Goal: Complete application form: Complete application form

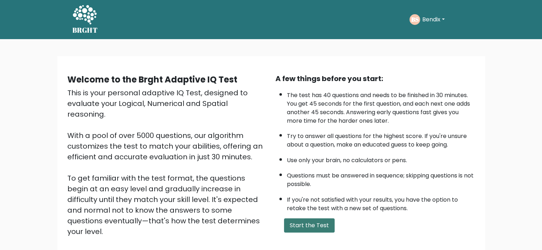
click at [314, 227] on button "Start the Test" at bounding box center [309, 226] width 51 height 14
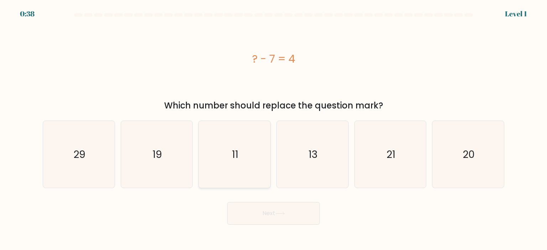
click at [254, 161] on icon "11" at bounding box center [234, 154] width 67 height 67
click at [274, 129] on input "c. 11" at bounding box center [274, 127] width 0 height 4
radio input "true"
click at [284, 213] on icon at bounding box center [280, 213] width 9 height 3
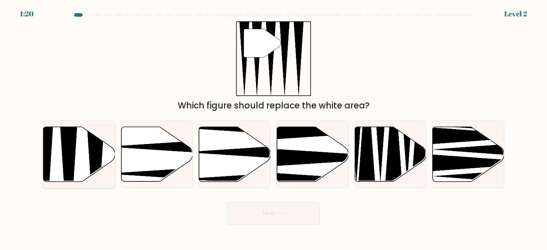
click at [104, 160] on icon at bounding box center [79, 154] width 72 height 55
click at [274, 129] on input "a." at bounding box center [274, 127] width 0 height 4
radio input "true"
click at [281, 213] on icon at bounding box center [280, 214] width 10 height 4
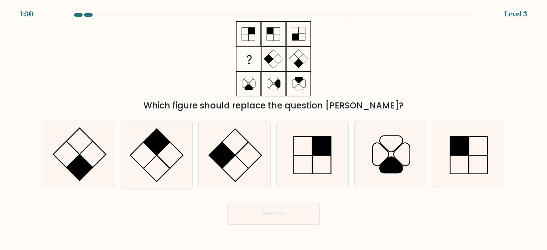
click at [160, 160] on icon at bounding box center [156, 154] width 67 height 67
click at [274, 129] on input "b." at bounding box center [274, 127] width 0 height 4
radio input "true"
click at [284, 215] on icon at bounding box center [280, 214] width 10 height 4
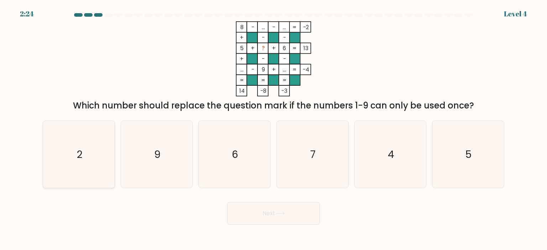
click at [97, 145] on icon "2" at bounding box center [78, 154] width 67 height 67
click at [274, 129] on input "a. 2" at bounding box center [274, 127] width 0 height 4
radio input "true"
click at [269, 211] on button "Next" at bounding box center [273, 213] width 93 height 23
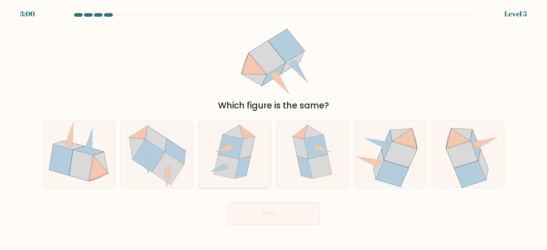
click at [254, 162] on icon at bounding box center [235, 154] width 58 height 67
click at [274, 129] on input "c." at bounding box center [274, 127] width 0 height 4
radio input "true"
click at [288, 214] on button "Next" at bounding box center [273, 213] width 93 height 23
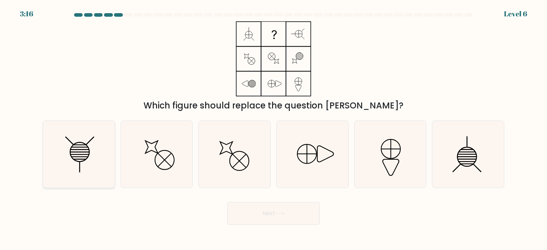
click at [79, 162] on icon at bounding box center [79, 151] width 19 height 19
click at [274, 129] on input "a." at bounding box center [274, 127] width 0 height 4
radio input "true"
click at [303, 217] on button "Next" at bounding box center [273, 213] width 93 height 23
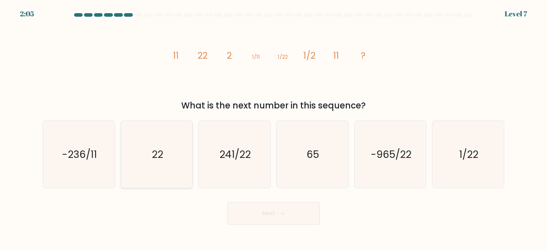
click at [174, 149] on icon "22" at bounding box center [156, 154] width 67 height 67
click at [274, 129] on input "b. 22" at bounding box center [274, 127] width 0 height 4
radio input "true"
click at [281, 215] on icon at bounding box center [280, 214] width 10 height 4
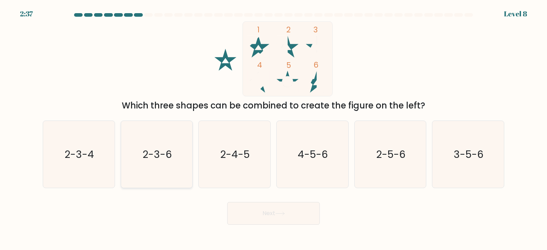
click at [148, 158] on text "2-3-6" at bounding box center [157, 154] width 30 height 14
click at [274, 129] on input "b. 2-3-6" at bounding box center [274, 127] width 0 height 4
radio input "true"
click at [279, 216] on icon at bounding box center [280, 214] width 10 height 4
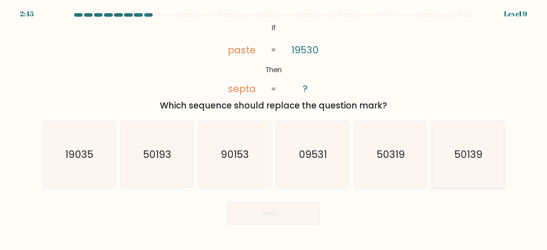
click at [455, 162] on icon "50139" at bounding box center [468, 154] width 67 height 67
click at [274, 129] on input "f. 50139" at bounding box center [274, 127] width 0 height 4
radio input "true"
click at [269, 218] on button "Next" at bounding box center [273, 213] width 93 height 23
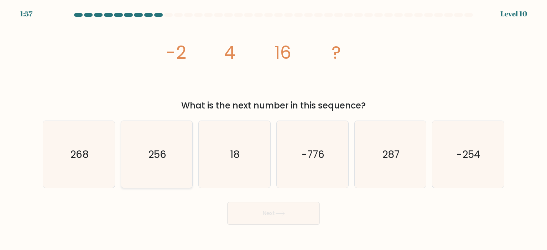
click at [152, 154] on text "256" at bounding box center [157, 154] width 18 height 14
click at [274, 129] on input "b. 256" at bounding box center [274, 127] width 0 height 4
radio input "true"
click at [292, 215] on button "Next" at bounding box center [273, 213] width 93 height 23
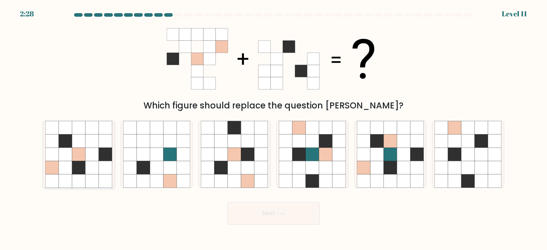
click at [82, 141] on icon at bounding box center [79, 142] width 14 height 14
click at [274, 129] on input "a." at bounding box center [274, 127] width 0 height 4
radio input "true"
click at [270, 219] on button "Next" at bounding box center [273, 213] width 93 height 23
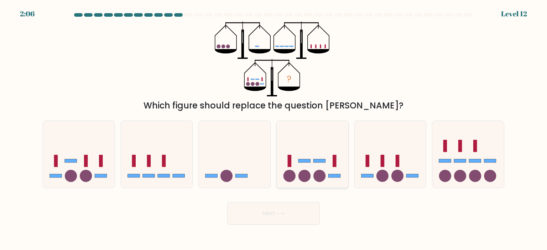
click at [328, 177] on icon at bounding box center [313, 154] width 72 height 59
click at [274, 129] on input "d." at bounding box center [274, 127] width 0 height 4
radio input "true"
click at [306, 214] on button "Next" at bounding box center [273, 213] width 93 height 23
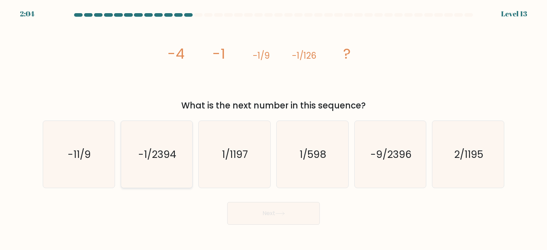
click at [164, 151] on text "-1/2394" at bounding box center [157, 154] width 38 height 14
click at [274, 129] on input "b. -1/2394" at bounding box center [274, 127] width 0 height 4
radio input "true"
click at [259, 213] on button "Next" at bounding box center [273, 213] width 93 height 23
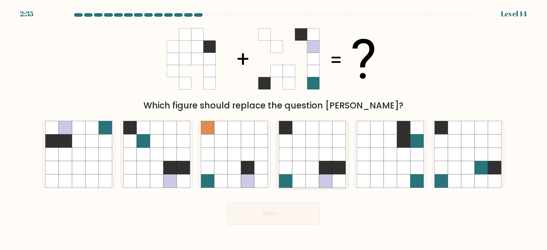
click at [293, 172] on icon at bounding box center [299, 168] width 14 height 14
click at [274, 129] on input "d." at bounding box center [274, 127] width 0 height 4
radio input "true"
click at [291, 215] on button "Next" at bounding box center [273, 213] width 93 height 23
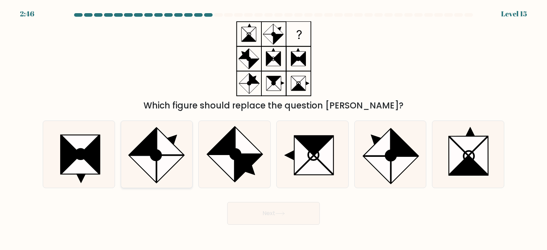
click at [162, 155] on icon at bounding box center [170, 141] width 27 height 27
click at [274, 129] on input "b." at bounding box center [274, 127] width 0 height 4
radio input "true"
click at [279, 211] on button "Next" at bounding box center [273, 213] width 93 height 23
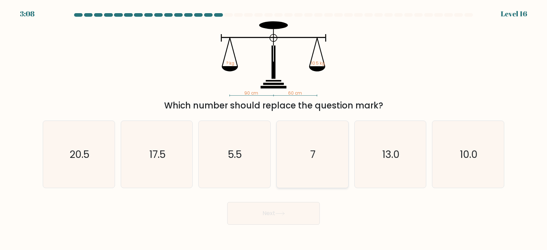
click at [298, 160] on icon "7" at bounding box center [312, 154] width 67 height 67
click at [274, 129] on input "d. 7" at bounding box center [274, 127] width 0 height 4
radio input "true"
click at [291, 207] on button "Next" at bounding box center [273, 213] width 93 height 23
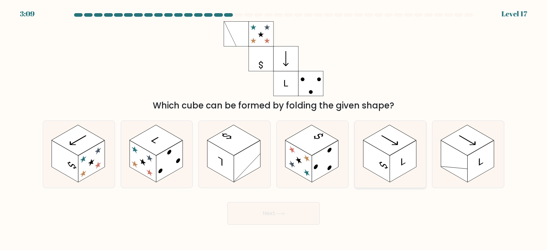
click at [392, 164] on rect at bounding box center [403, 162] width 27 height 42
click at [274, 129] on input "e." at bounding box center [274, 127] width 0 height 4
radio input "true"
click at [297, 213] on button "Next" at bounding box center [273, 213] width 93 height 23
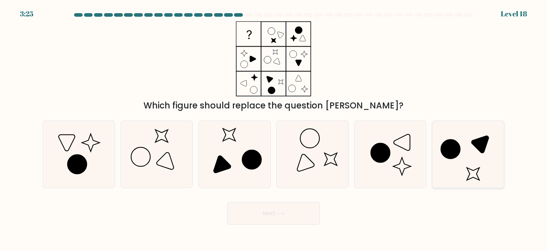
click at [457, 162] on icon at bounding box center [468, 154] width 67 height 67
click at [274, 129] on input "f." at bounding box center [274, 127] width 0 height 4
radio input "true"
click at [268, 220] on button "Next" at bounding box center [273, 213] width 93 height 23
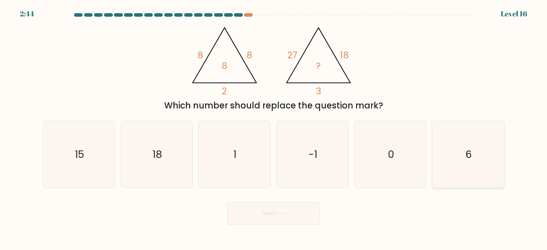
click at [472, 152] on text "6" at bounding box center [469, 154] width 6 height 14
click at [274, 129] on input "f. 6" at bounding box center [274, 127] width 0 height 4
radio input "true"
click at [104, 151] on icon "15" at bounding box center [78, 154] width 67 height 67
click at [274, 129] on input "a. 15" at bounding box center [274, 127] width 0 height 4
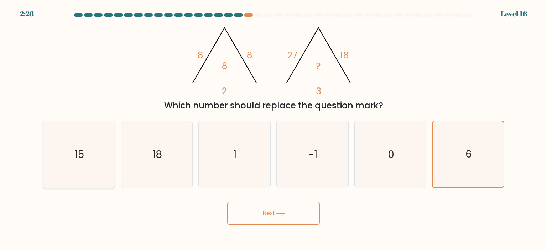
radio input "true"
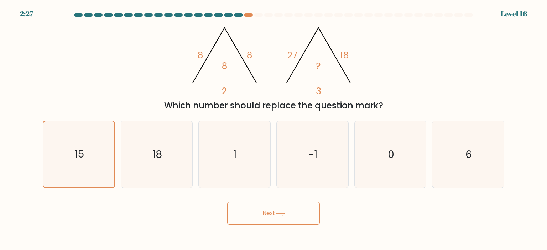
click at [279, 212] on icon at bounding box center [280, 214] width 10 height 4
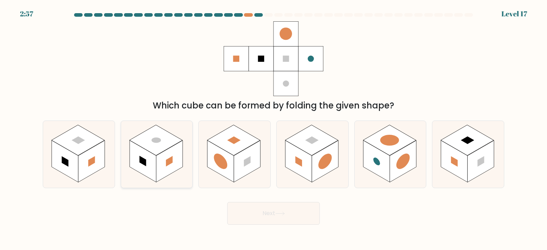
click at [154, 155] on rect at bounding box center [143, 162] width 27 height 42
click at [274, 129] on input "b." at bounding box center [274, 127] width 0 height 4
radio input "true"
click at [259, 212] on button "Next" at bounding box center [273, 213] width 93 height 23
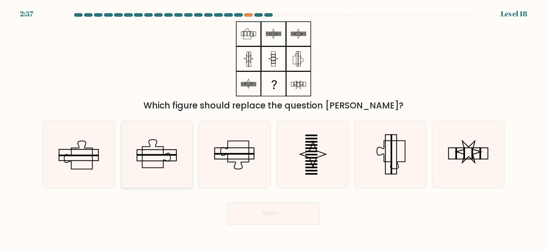
click at [171, 171] on icon at bounding box center [156, 154] width 67 height 67
click at [274, 129] on input "b." at bounding box center [274, 127] width 0 height 4
radio input "true"
click at [275, 217] on button "Next" at bounding box center [273, 213] width 93 height 23
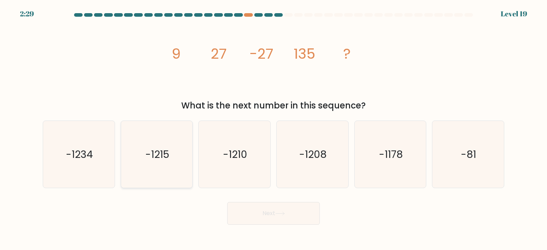
click at [164, 152] on text "-1215" at bounding box center [157, 154] width 24 height 14
click at [274, 129] on input "b. -1215" at bounding box center [274, 127] width 0 height 4
radio input "true"
click at [284, 213] on icon at bounding box center [280, 214] width 10 height 4
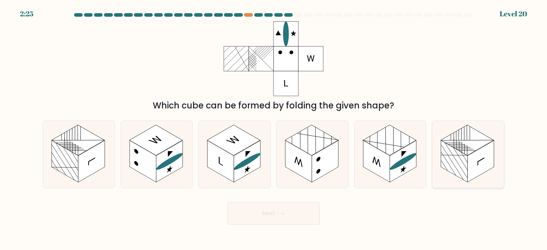
click at [484, 163] on rect at bounding box center [481, 162] width 27 height 42
click at [274, 129] on input "f." at bounding box center [274, 127] width 0 height 4
radio input "true"
click at [296, 214] on button "Next" at bounding box center [273, 213] width 93 height 23
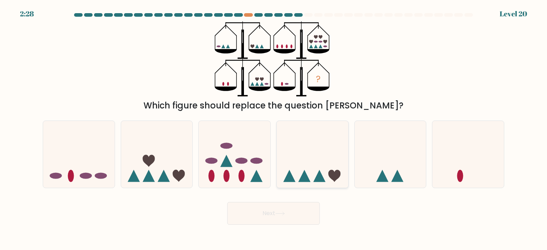
click at [301, 179] on icon at bounding box center [305, 176] width 12 height 12
click at [274, 129] on input "d." at bounding box center [274, 127] width 0 height 4
radio input "true"
click at [282, 213] on icon at bounding box center [280, 214] width 10 height 4
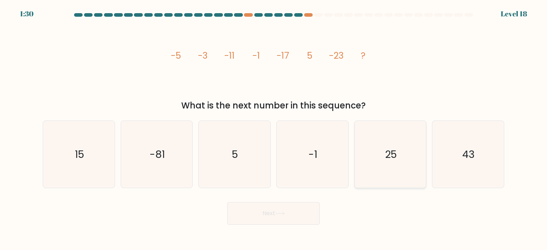
click at [395, 152] on text "25" at bounding box center [391, 154] width 12 height 14
click at [274, 129] on input "e. 25" at bounding box center [274, 127] width 0 height 4
radio input "true"
click at [283, 217] on button "Next" at bounding box center [273, 213] width 93 height 23
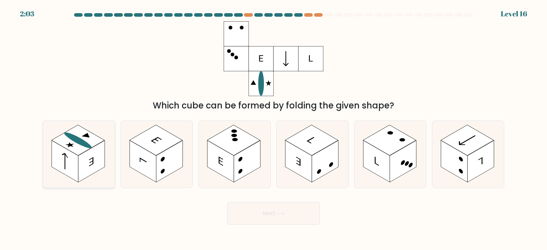
drag, startPoint x: 64, startPoint y: 136, endPoint x: 70, endPoint y: 137, distance: 6.6
click at [64, 136] on rect at bounding box center [78, 140] width 53 height 31
click at [274, 129] on input "a." at bounding box center [274, 127] width 0 height 4
radio input "true"
click at [295, 218] on button "Next" at bounding box center [273, 213] width 93 height 23
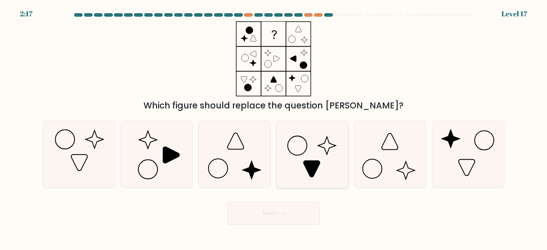
click at [313, 160] on icon at bounding box center [312, 154] width 67 height 67
click at [274, 129] on input "d." at bounding box center [274, 127] width 0 height 4
radio input "true"
click at [289, 214] on button "Next" at bounding box center [273, 213] width 93 height 23
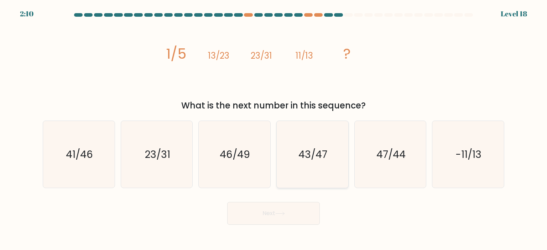
click at [313, 161] on text "43/47" at bounding box center [313, 154] width 29 height 14
click at [274, 129] on input "d. 43/47" at bounding box center [274, 127] width 0 height 4
radio input "true"
click at [286, 207] on button "Next" at bounding box center [273, 213] width 93 height 23
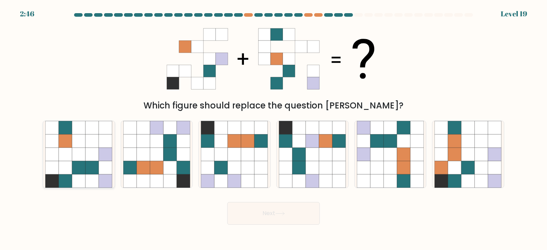
click at [77, 158] on icon at bounding box center [79, 155] width 14 height 14
click at [274, 129] on input "a." at bounding box center [274, 127] width 0 height 4
radio input "true"
click at [168, 171] on icon at bounding box center [171, 168] width 14 height 14
click at [274, 129] on input "b." at bounding box center [274, 127] width 0 height 4
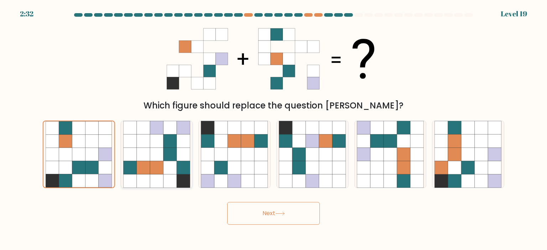
radio input "true"
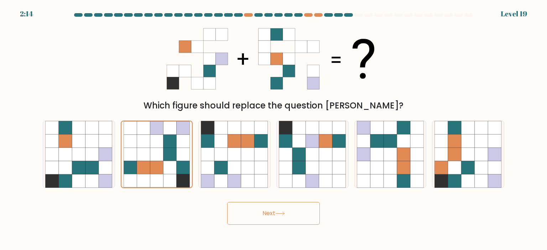
click at [264, 214] on button "Next" at bounding box center [273, 213] width 93 height 23
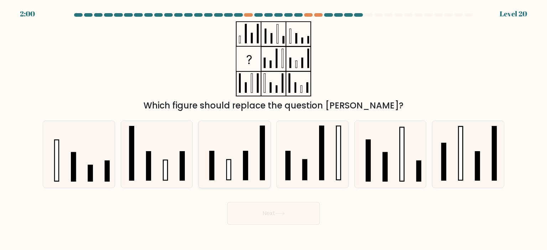
click at [246, 171] on rect at bounding box center [246, 165] width 4 height 29
click at [274, 129] on input "c." at bounding box center [274, 127] width 0 height 4
radio input "true"
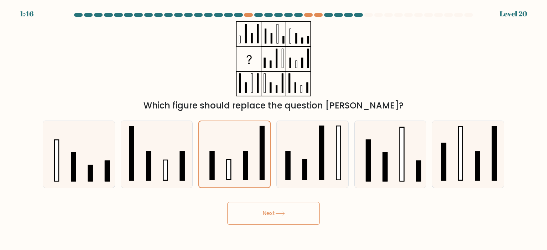
click at [284, 214] on icon at bounding box center [280, 214] width 10 height 4
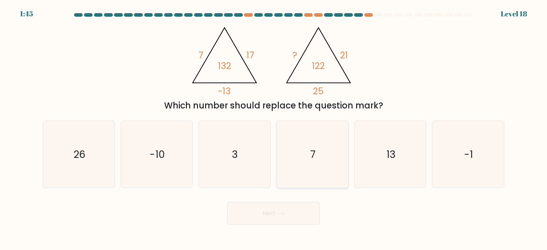
click at [323, 139] on icon "7" at bounding box center [312, 154] width 67 height 67
click at [274, 129] on input "d. 7" at bounding box center [274, 127] width 0 height 4
radio input "true"
click at [289, 219] on button "Next" at bounding box center [273, 213] width 93 height 23
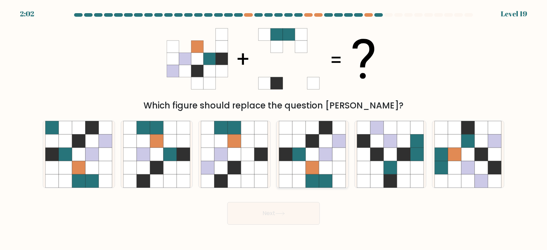
click at [318, 172] on icon at bounding box center [313, 168] width 14 height 14
click at [274, 129] on input "d." at bounding box center [274, 127] width 0 height 4
radio input "true"
click at [286, 212] on button "Next" at bounding box center [273, 213] width 93 height 23
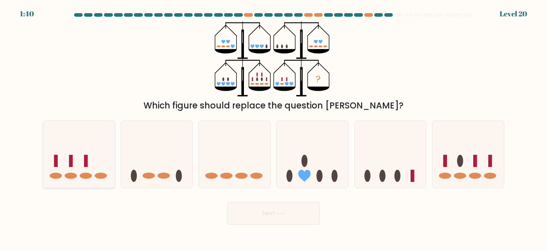
click at [107, 146] on icon at bounding box center [79, 154] width 72 height 59
click at [274, 129] on input "a." at bounding box center [274, 127] width 0 height 4
radio input "true"
click at [267, 209] on button "Next" at bounding box center [273, 213] width 93 height 23
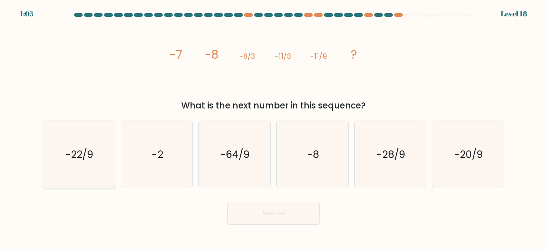
click at [98, 152] on icon "-22/9" at bounding box center [78, 154] width 67 height 67
click at [274, 129] on input "a. -22/9" at bounding box center [274, 127] width 0 height 4
radio input "true"
click at [270, 216] on button "Next" at bounding box center [273, 213] width 93 height 23
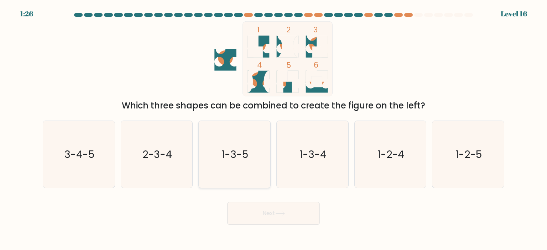
click at [228, 157] on text "1-3-5" at bounding box center [235, 154] width 27 height 14
click at [274, 129] on input "c. 1-3-5" at bounding box center [274, 127] width 0 height 4
radio input "true"
click at [290, 216] on button "Next" at bounding box center [273, 213] width 93 height 23
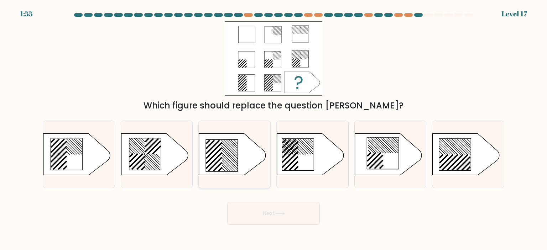
click at [229, 159] on icon at bounding box center [222, 156] width 32 height 32
click at [274, 129] on input "c." at bounding box center [274, 127] width 0 height 4
radio input "true"
click at [278, 213] on icon at bounding box center [280, 214] width 10 height 4
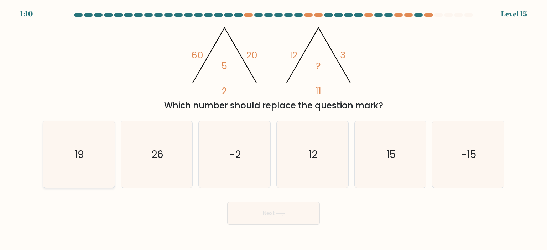
click at [90, 166] on icon "19" at bounding box center [78, 154] width 67 height 67
click at [274, 129] on input "a. 19" at bounding box center [274, 127] width 0 height 4
radio input "true"
click at [256, 214] on button "Next" at bounding box center [273, 213] width 93 height 23
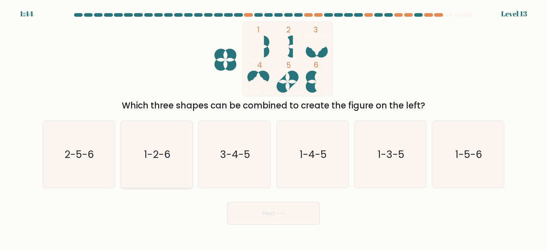
click at [161, 159] on text "1-2-6" at bounding box center [157, 154] width 27 height 14
click at [274, 129] on input "b. 1-2-6" at bounding box center [274, 127] width 0 height 4
radio input "true"
click at [282, 217] on button "Next" at bounding box center [273, 213] width 93 height 23
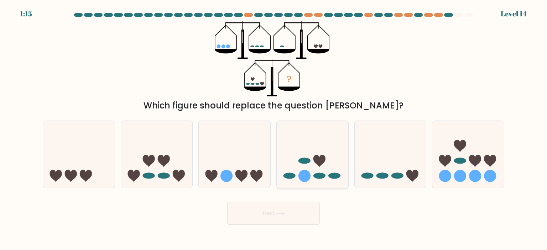
click at [327, 175] on icon at bounding box center [313, 154] width 72 height 59
click at [274, 129] on input "d." at bounding box center [274, 127] width 0 height 4
radio input "true"
click at [297, 209] on button "Next" at bounding box center [273, 213] width 93 height 23
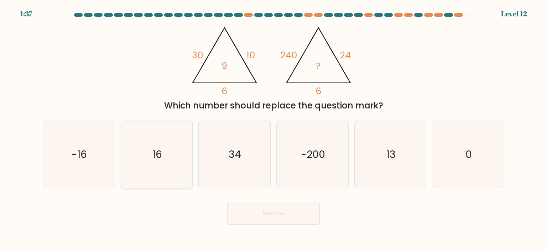
click at [166, 172] on icon "16" at bounding box center [156, 154] width 67 height 67
click at [274, 129] on input "b. 16" at bounding box center [274, 127] width 0 height 4
radio input "true"
click at [294, 220] on button "Next" at bounding box center [273, 213] width 93 height 23
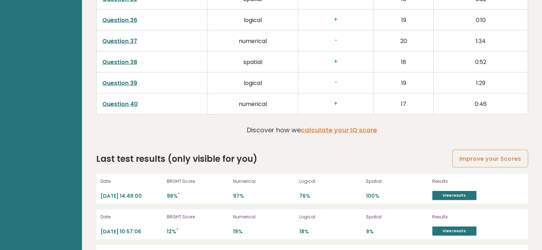
scroll to position [1864, 0]
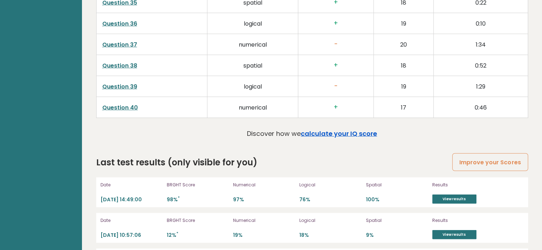
click at [338, 129] on link "calculate your IQ score" at bounding box center [339, 133] width 76 height 9
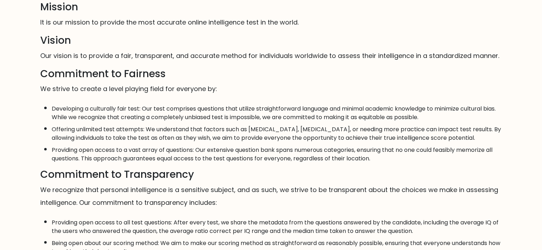
scroll to position [40, 0]
